Goal: Task Accomplishment & Management: Complete application form

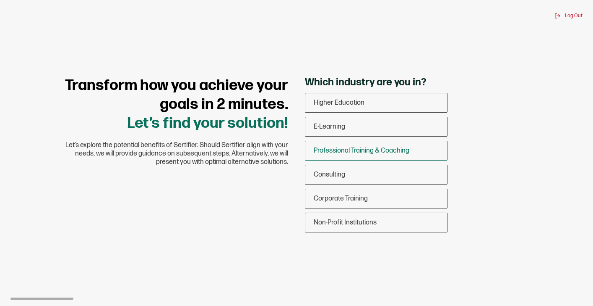
click at [335, 154] on span "Professional Training & Coaching" at bounding box center [362, 150] width 96 height 8
click at [0, 0] on input "Professional Training & Coaching" at bounding box center [0, 0] width 0 height 0
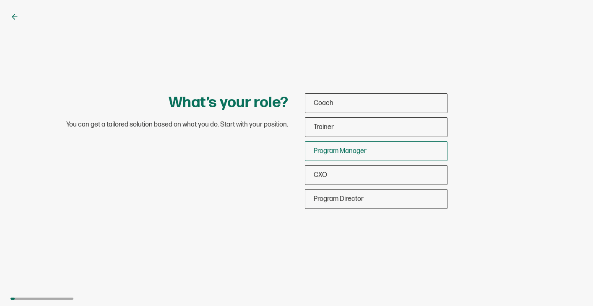
click at [335, 153] on span "Program Manager" at bounding box center [340, 151] width 53 height 8
click at [0, 0] on input "Program Manager" at bounding box center [0, 0] width 0 height 0
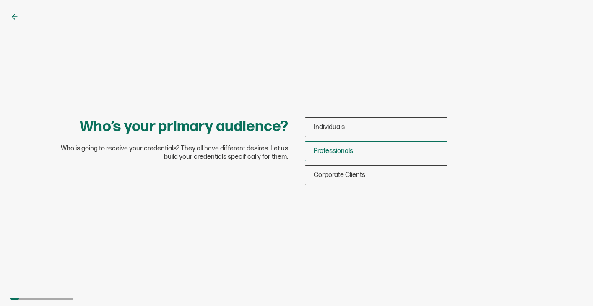
click at [335, 153] on span "Professionals" at bounding box center [333, 151] width 39 height 8
click at [0, 0] on input "Professionals" at bounding box center [0, 0] width 0 height 0
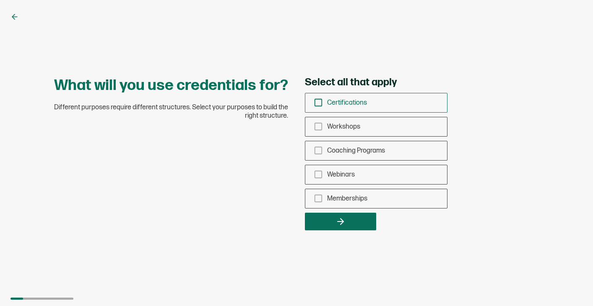
click at [316, 102] on icon "checkbox-group" at bounding box center [318, 102] width 9 height 9
click at [0, 0] on input "Certifications" at bounding box center [0, 0] width 0 height 0
click at [319, 128] on icon "checkbox-group" at bounding box center [318, 126] width 9 height 9
click at [0, 0] on input "Workshops" at bounding box center [0, 0] width 0 height 0
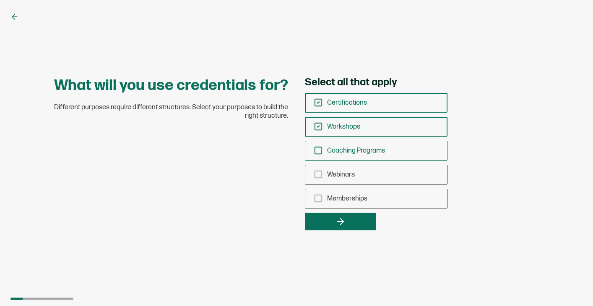
click at [316, 150] on icon "checkbox-group" at bounding box center [318, 150] width 9 height 9
click at [0, 0] on input "Coaching Programs" at bounding box center [0, 0] width 0 height 0
click at [321, 173] on icon "checkbox-group" at bounding box center [318, 174] width 9 height 9
click at [0, 0] on input "Webinars" at bounding box center [0, 0] width 0 height 0
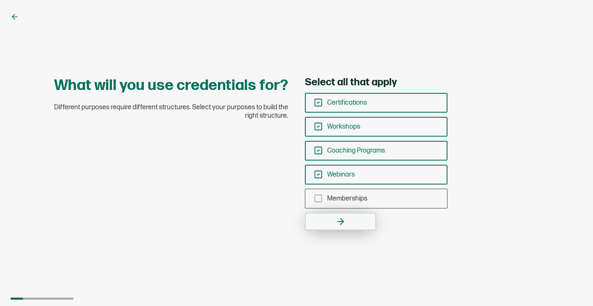
click at [330, 222] on button "button" at bounding box center [340, 221] width 71 height 18
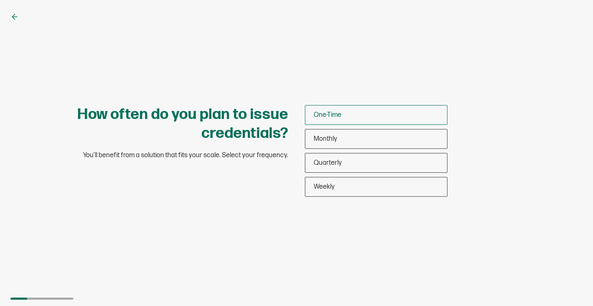
click at [340, 117] on span "One-Time" at bounding box center [328, 115] width 28 height 8
click at [0, 0] on input "One-Time" at bounding box center [0, 0] width 0 height 0
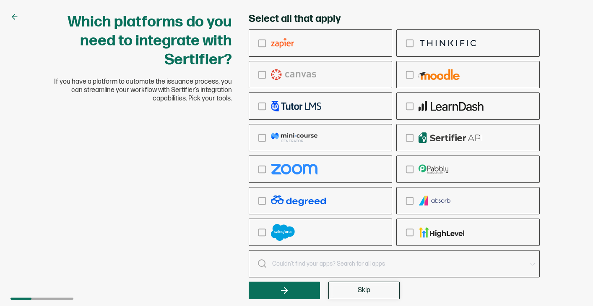
click at [371, 294] on button "Skip" at bounding box center [364, 290] width 71 height 18
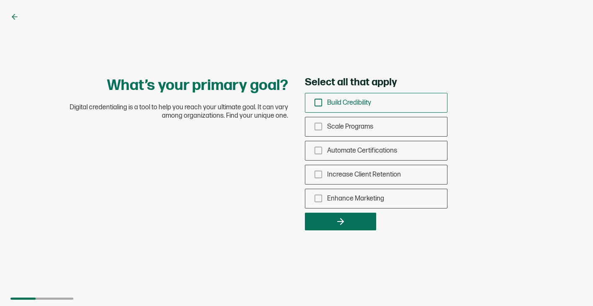
click at [316, 100] on icon "checkbox-group" at bounding box center [318, 102] width 9 height 9
click at [0, 0] on input "Build Credibility" at bounding box center [0, 0] width 0 height 0
click at [318, 124] on icon "checkbox-group" at bounding box center [318, 126] width 9 height 9
click at [0, 0] on input "Scale Programs" at bounding box center [0, 0] width 0 height 0
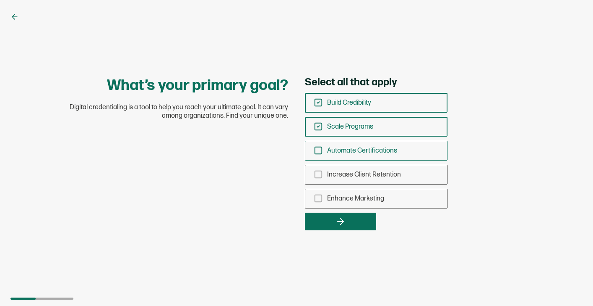
click at [318, 149] on icon "checkbox-group" at bounding box center [318, 150] width 9 height 9
click at [0, 0] on input "Automate Certifications" at bounding box center [0, 0] width 0 height 0
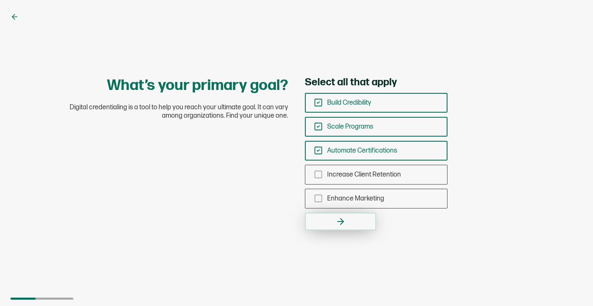
click at [333, 222] on button "button" at bounding box center [340, 221] width 71 height 18
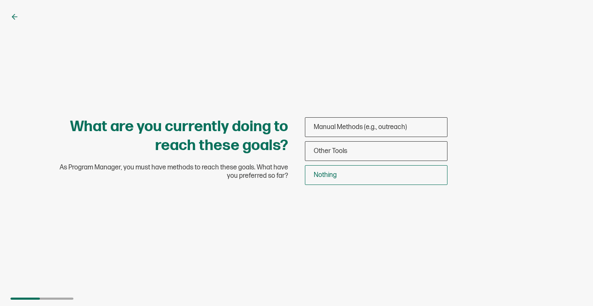
click at [314, 174] on div "Nothing" at bounding box center [377, 175] width 142 height 20
click at [0, 0] on input "Nothing" at bounding box center [0, 0] width 0 height 0
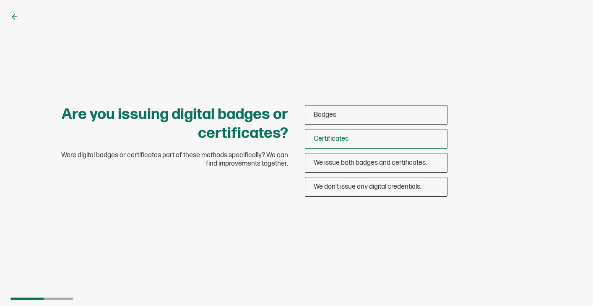
click at [327, 137] on span "Certificates" at bounding box center [331, 139] width 35 height 8
click at [0, 0] on input "Certificates" at bounding box center [0, 0] width 0 height 0
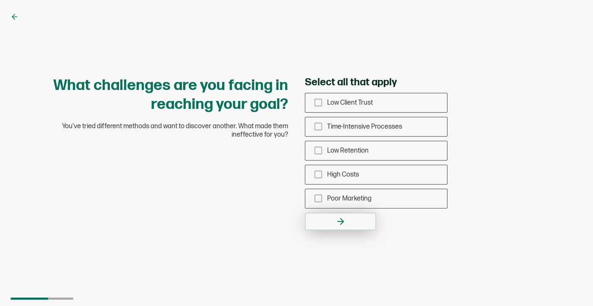
click at [328, 219] on button "button" at bounding box center [340, 221] width 71 height 18
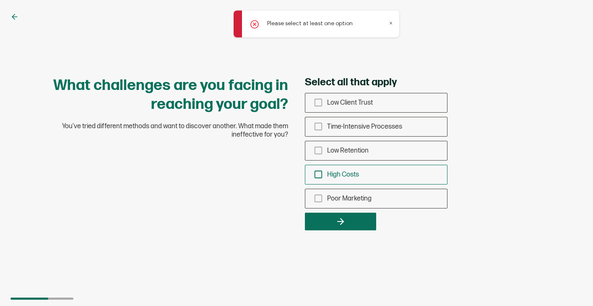
click at [319, 174] on icon "checkbox-group" at bounding box center [318, 174] width 9 height 9
click at [0, 0] on input "High Costs" at bounding box center [0, 0] width 0 height 0
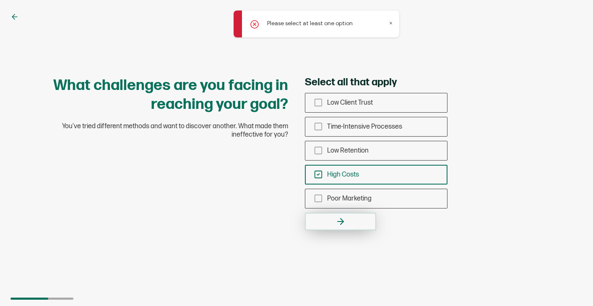
click at [337, 215] on button "button" at bounding box center [340, 221] width 71 height 18
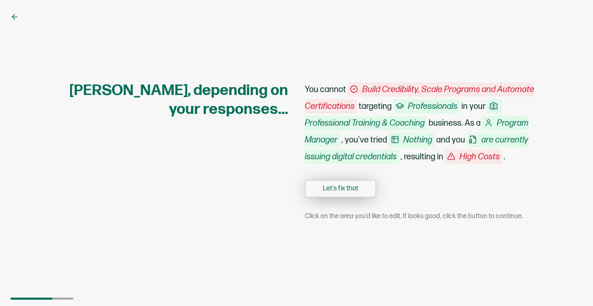
click at [347, 188] on button "Let's fix that" at bounding box center [340, 189] width 71 height 18
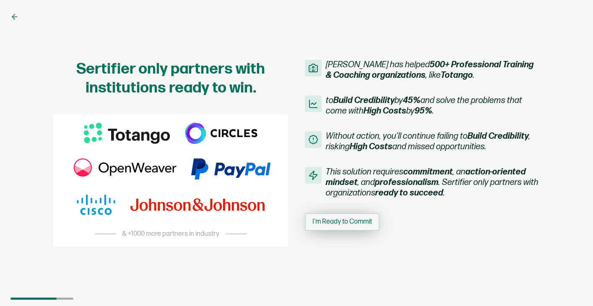
click at [325, 226] on button "I'm Ready to Commit" at bounding box center [342, 222] width 75 height 18
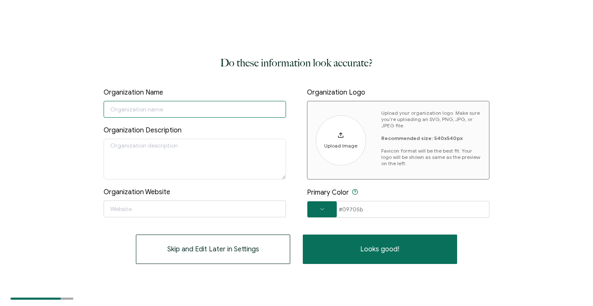
click at [257, 106] on input "text" at bounding box center [195, 109] width 183 height 17
type input "NexusCME SoCal, LLC"
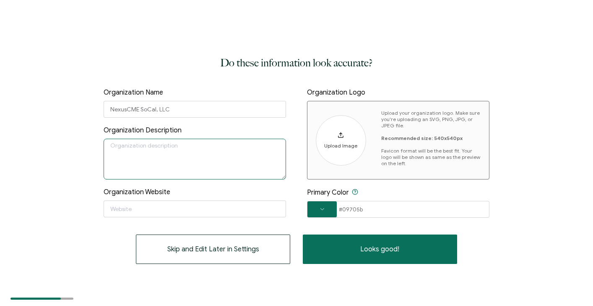
click at [226, 151] on textarea at bounding box center [195, 159] width 183 height 41
paste textarea "Nexus CME SoCal is a medical education and conference management company dedica…"
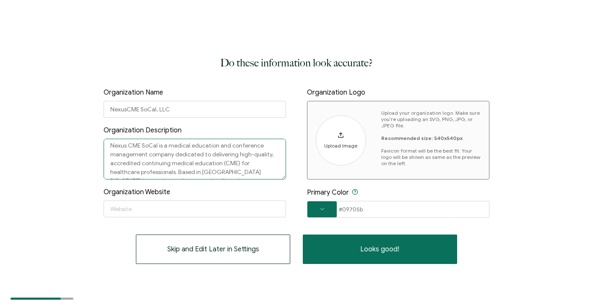
click at [157, 144] on textarea "Nexus CME SoCal is a medical education and conference management company dedica…" at bounding box center [195, 159] width 183 height 41
type textarea "Nexus CME SoCal, LLC is a medical education and conference management company d…"
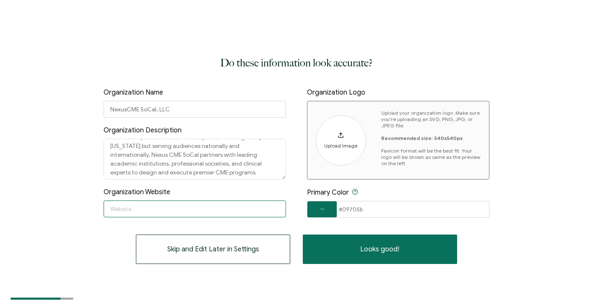
click at [180, 200] on input "text" at bounding box center [195, 208] width 183 height 17
paste input "[URL][DOMAIN_NAME]"
type input "[URL][DOMAIN_NAME]"
click at [338, 144] on span "Upload Image" at bounding box center [340, 145] width 33 height 6
click at [324, 210] on span at bounding box center [322, 209] width 29 height 5
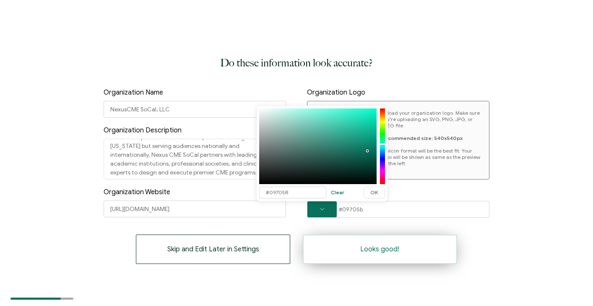
click at [332, 248] on button "Looks good!" at bounding box center [380, 248] width 154 height 29
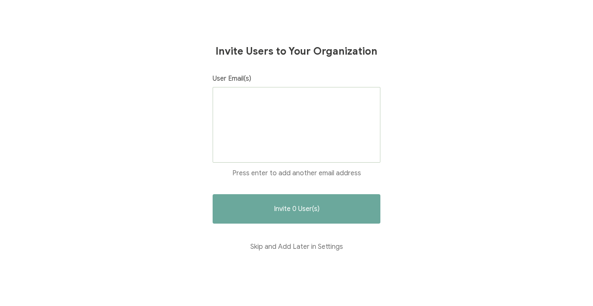
click at [277, 118] on div at bounding box center [297, 125] width 168 height 76
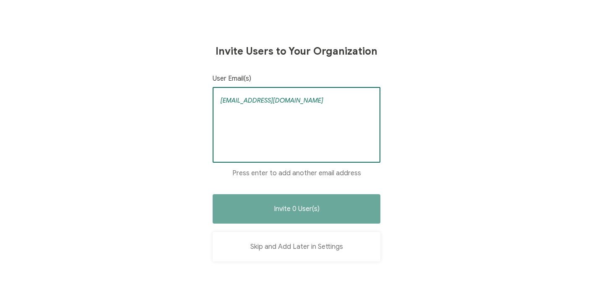
type input "[EMAIL_ADDRESS][DOMAIN_NAME]"
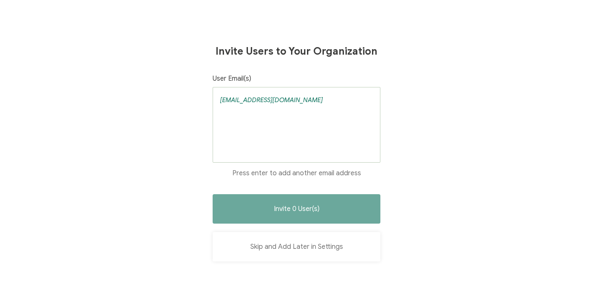
click at [287, 248] on button "Skip and Add Later in Settings" at bounding box center [297, 246] width 168 height 29
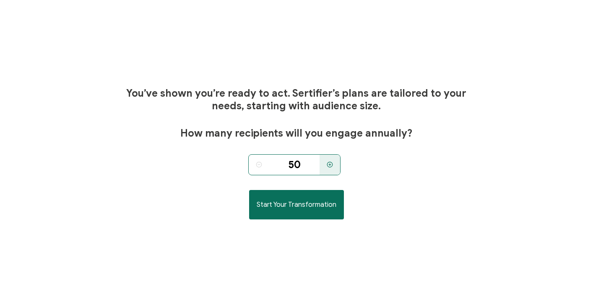
click at [332, 161] on div at bounding box center [330, 164] width 21 height 21
type input "250"
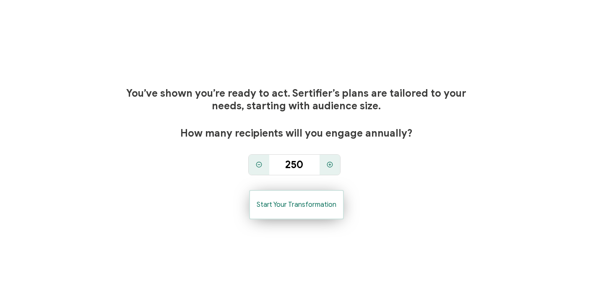
click at [288, 201] on span "Start Your Transformation" at bounding box center [297, 204] width 80 height 7
